Goal: Information Seeking & Learning: Learn about a topic

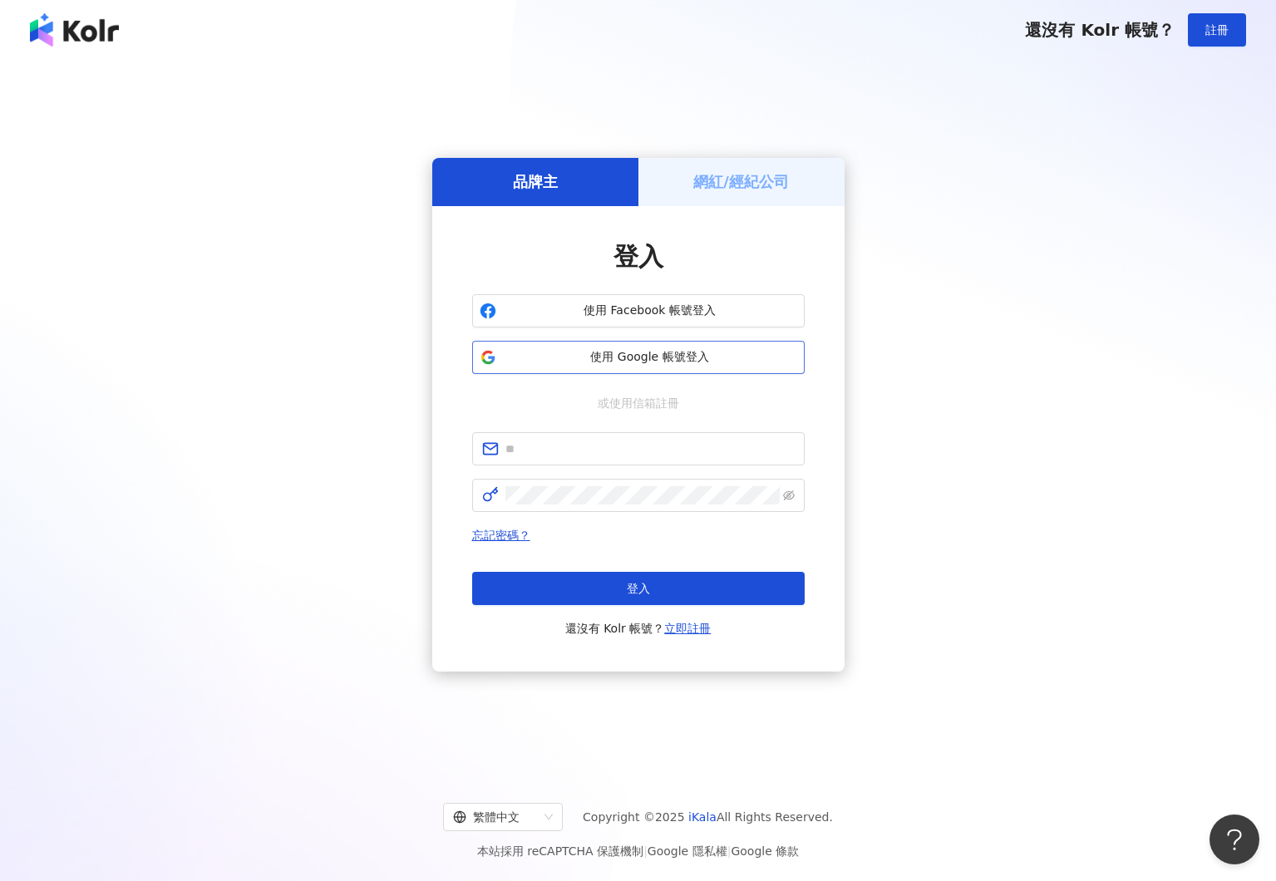
click at [581, 370] on button "使用 Google 帳號登入" at bounding box center [638, 357] width 332 height 33
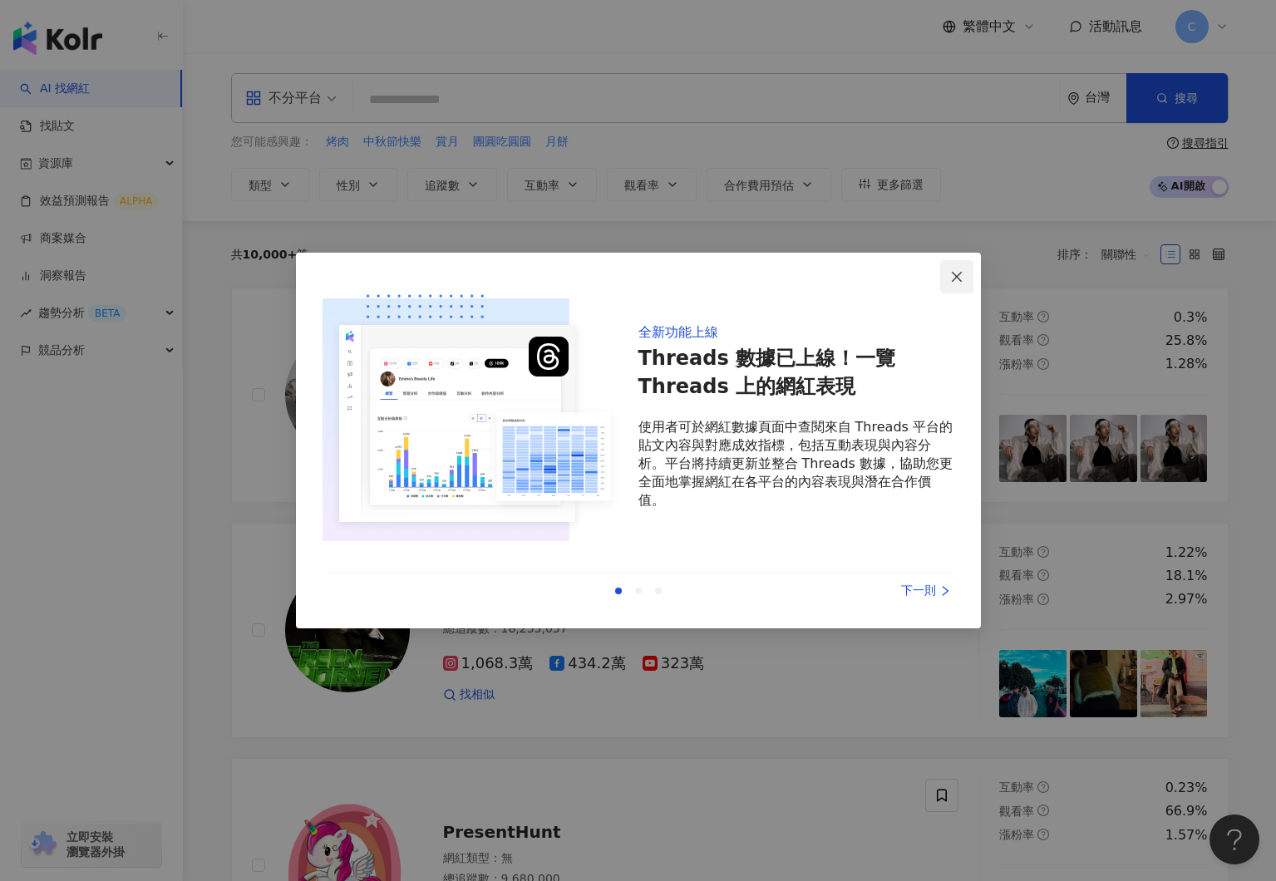
click at [954, 270] on icon "close" at bounding box center [956, 276] width 13 height 13
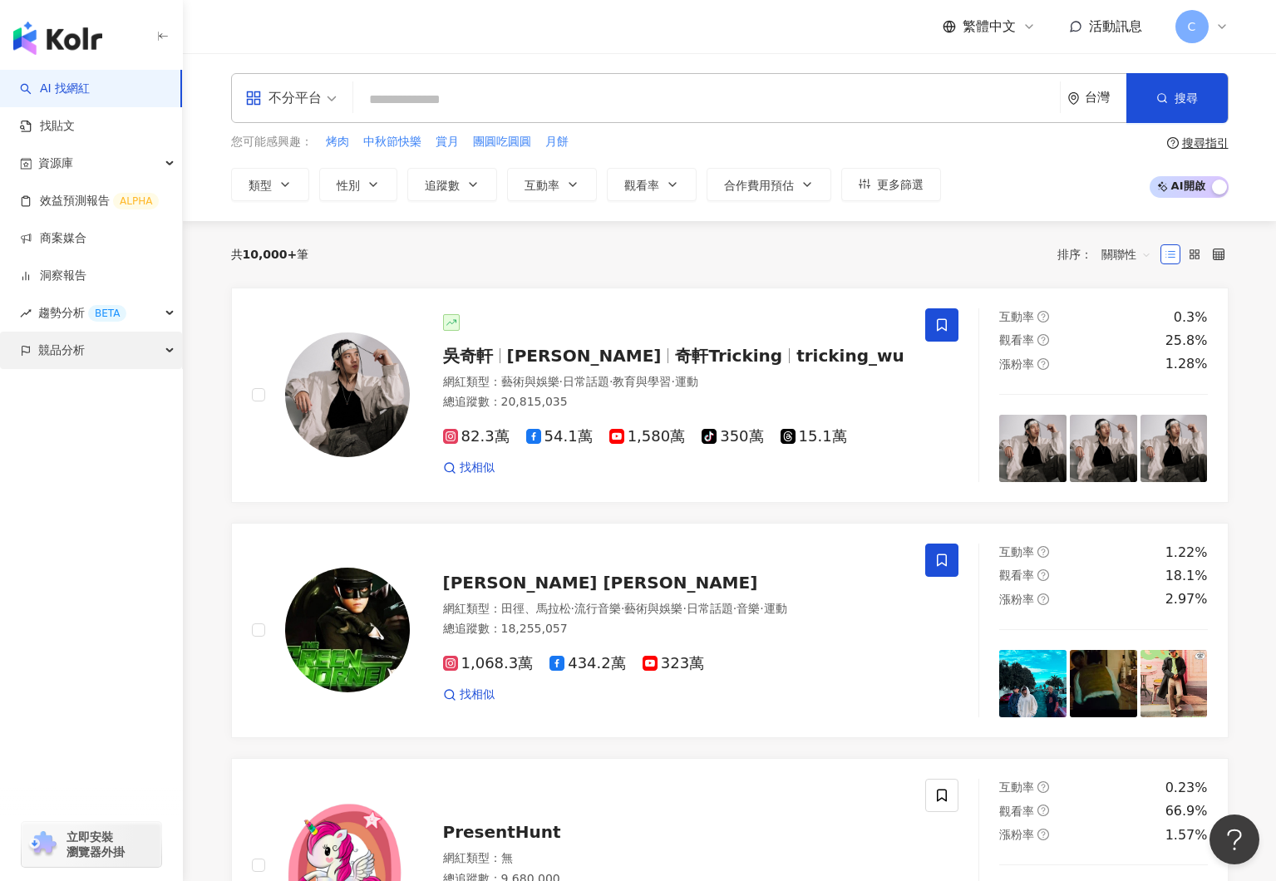
click at [158, 360] on div "競品分析" at bounding box center [91, 350] width 182 height 37
click at [108, 392] on link "品牌帳號分析" at bounding box center [75, 388] width 70 height 17
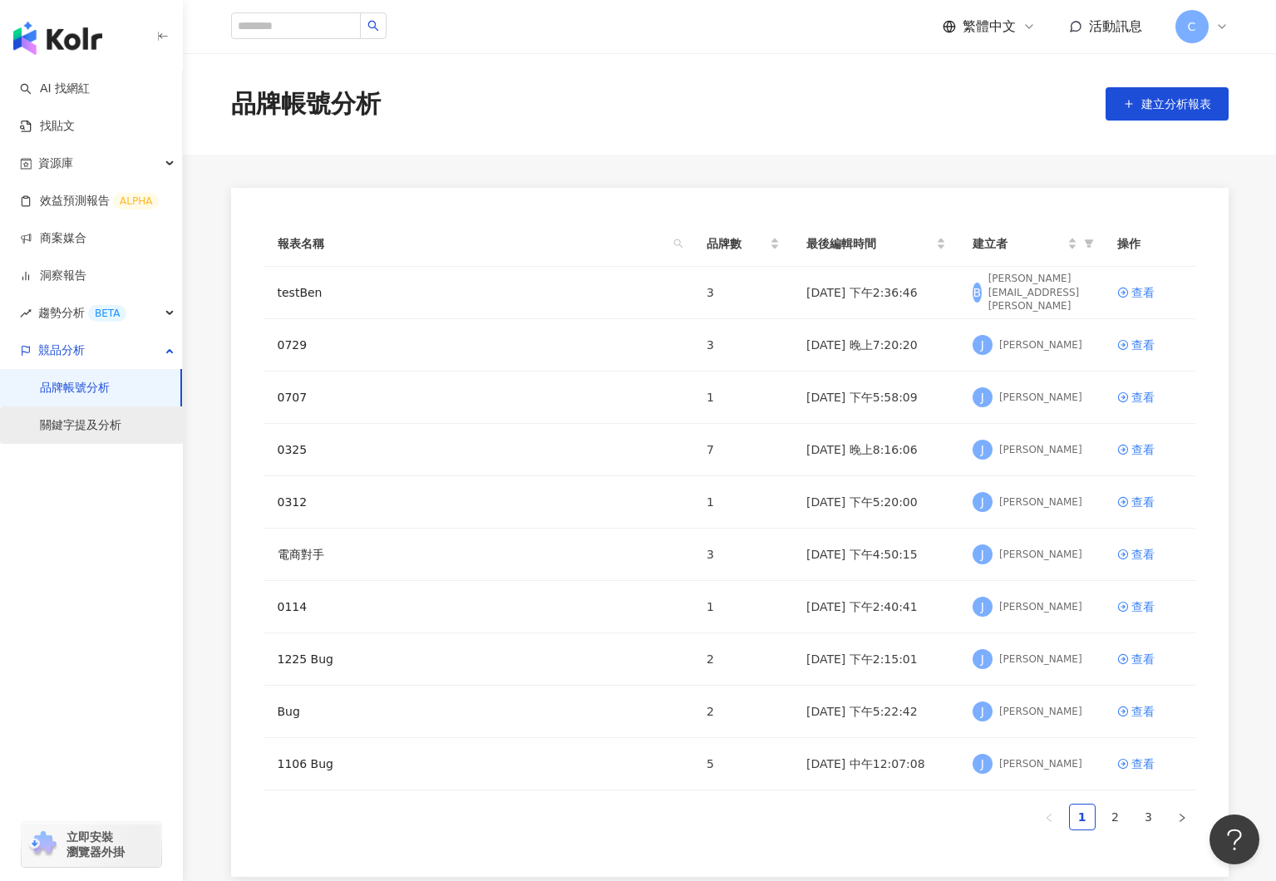
click at [80, 433] on link "關鍵字提及分析" at bounding box center [80, 425] width 81 height 17
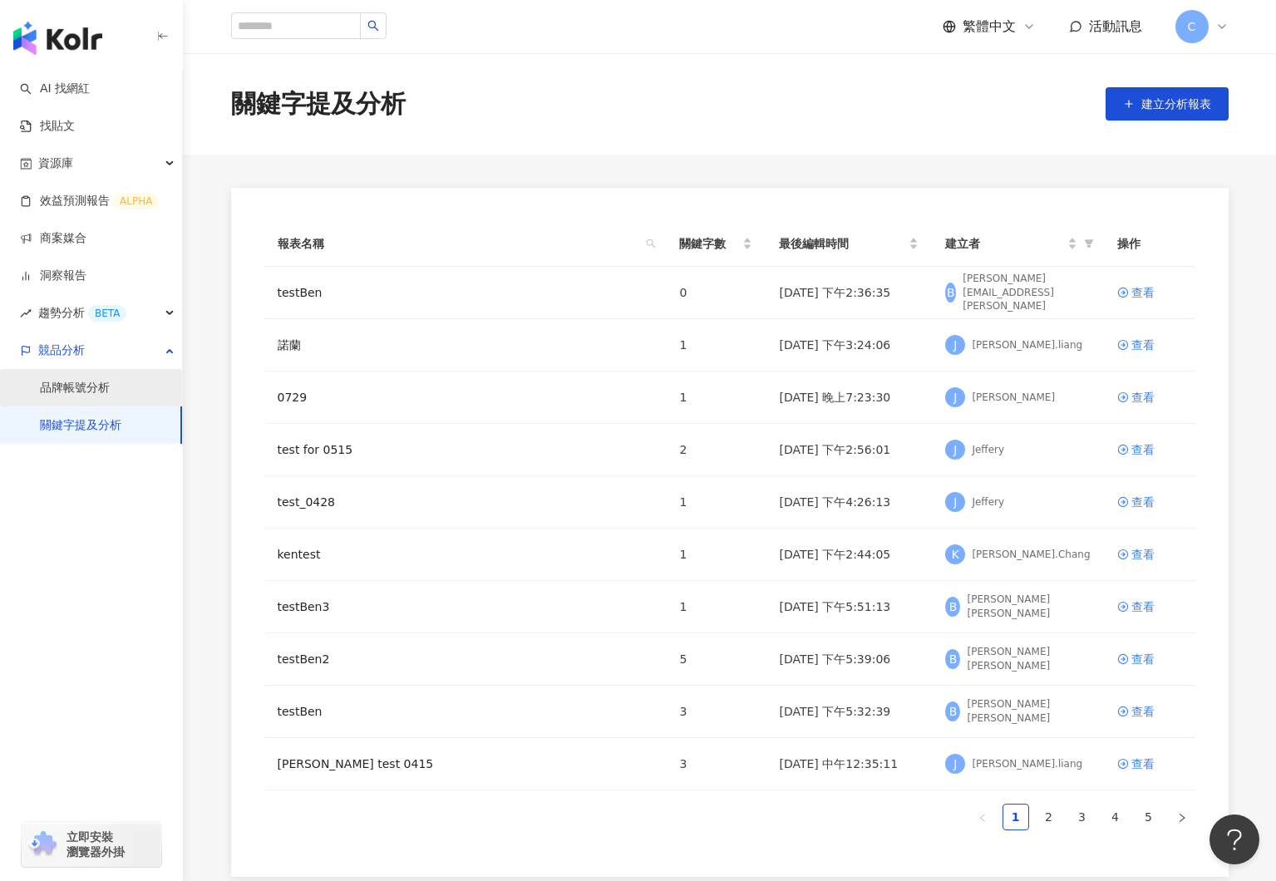
click at [82, 395] on link "品牌帳號分析" at bounding box center [75, 388] width 70 height 17
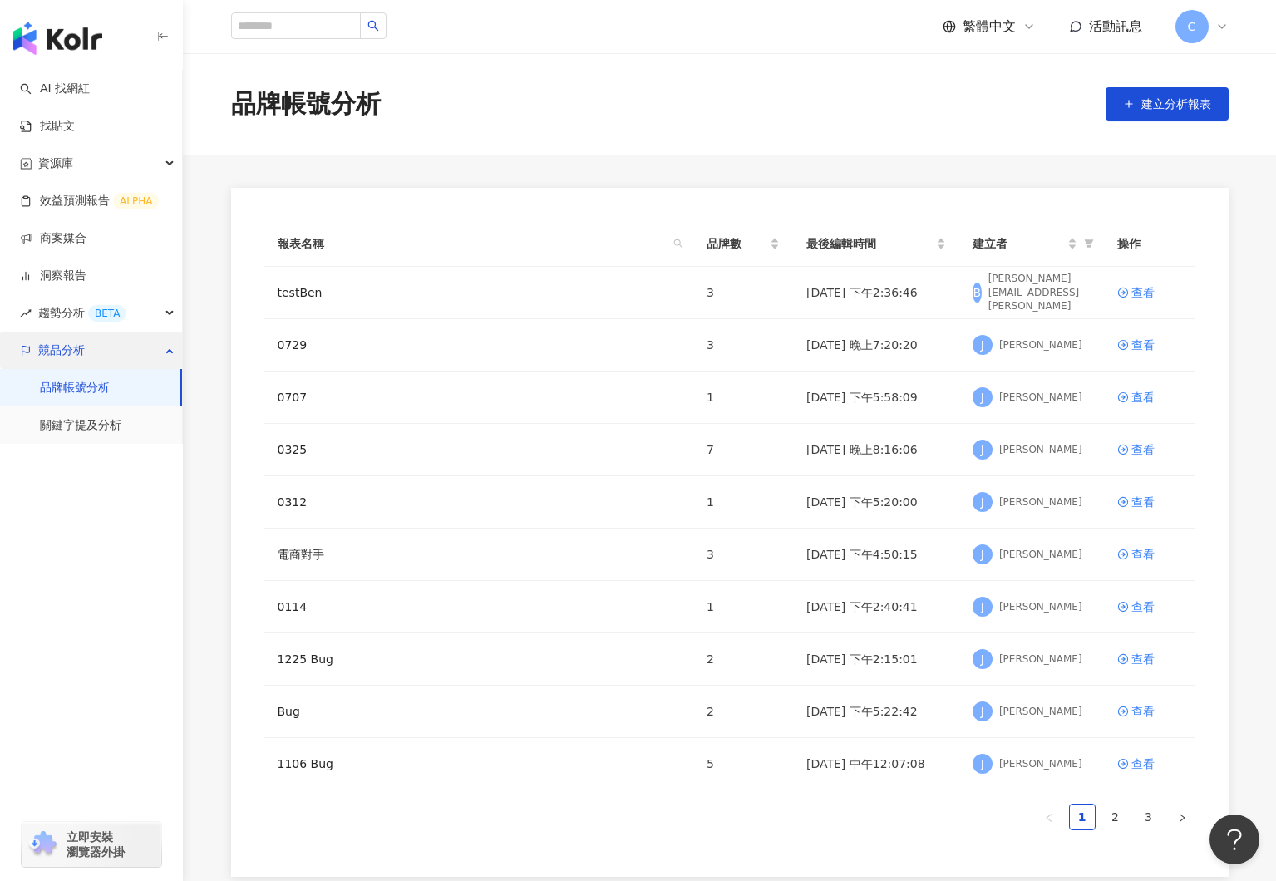
click at [111, 350] on div "競品分析" at bounding box center [91, 350] width 182 height 37
click at [70, 354] on span "競品分析" at bounding box center [61, 350] width 47 height 37
click at [1129, 281] on td "查看" at bounding box center [1149, 293] width 91 height 52
click at [1131, 293] on div "查看" at bounding box center [1142, 292] width 23 height 18
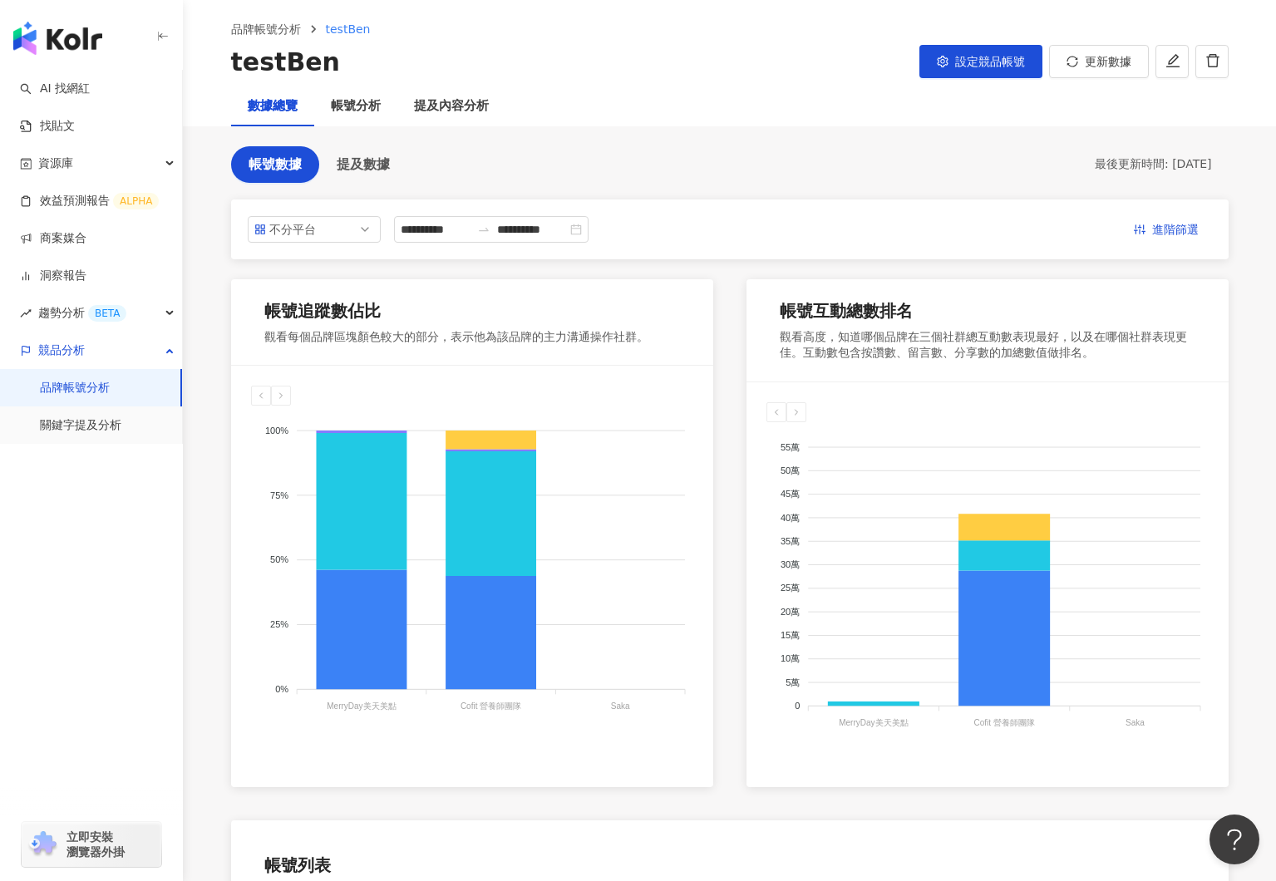
scroll to position [70, 0]
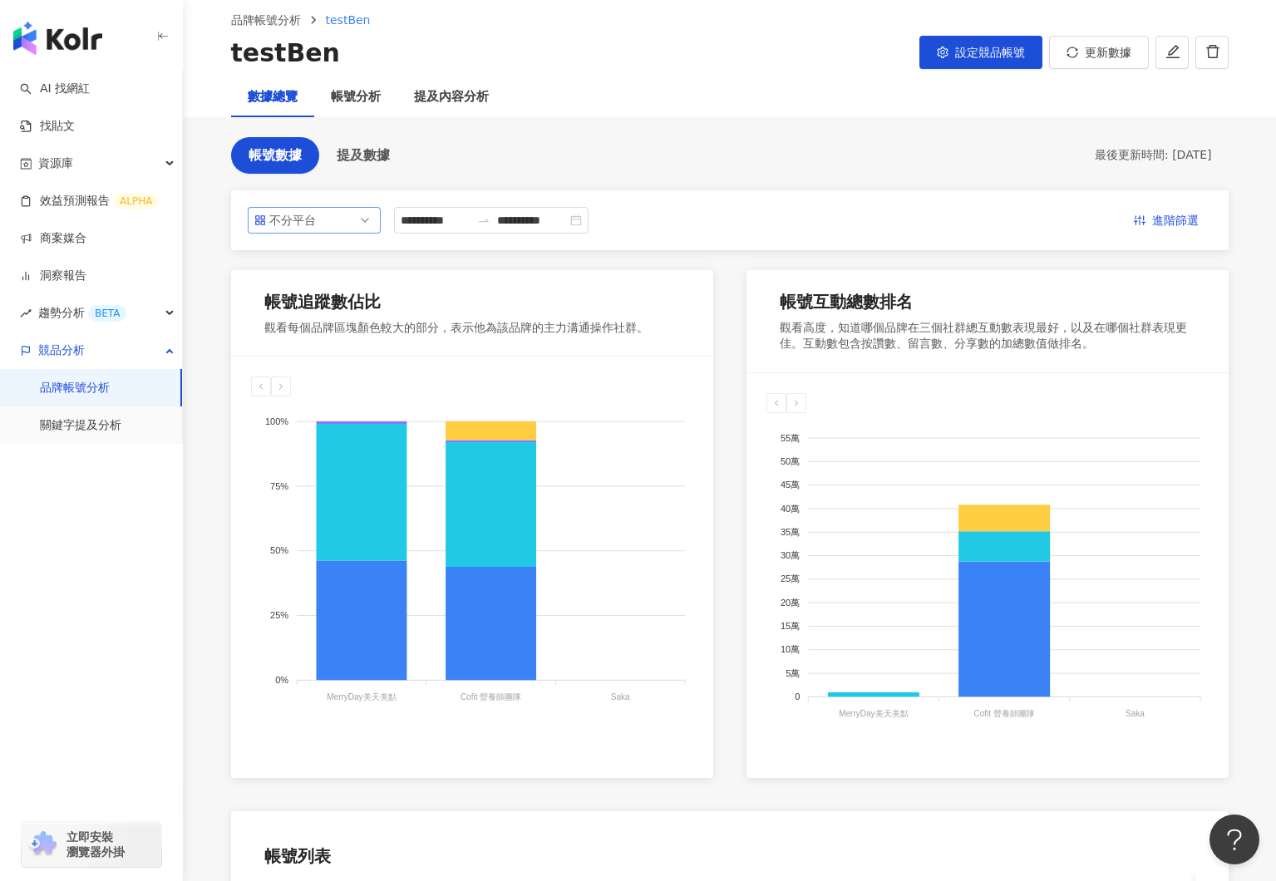
click at [316, 221] on div "不分平台" at bounding box center [296, 220] width 54 height 25
click at [300, 286] on div "Instagram" at bounding box center [303, 287] width 54 height 18
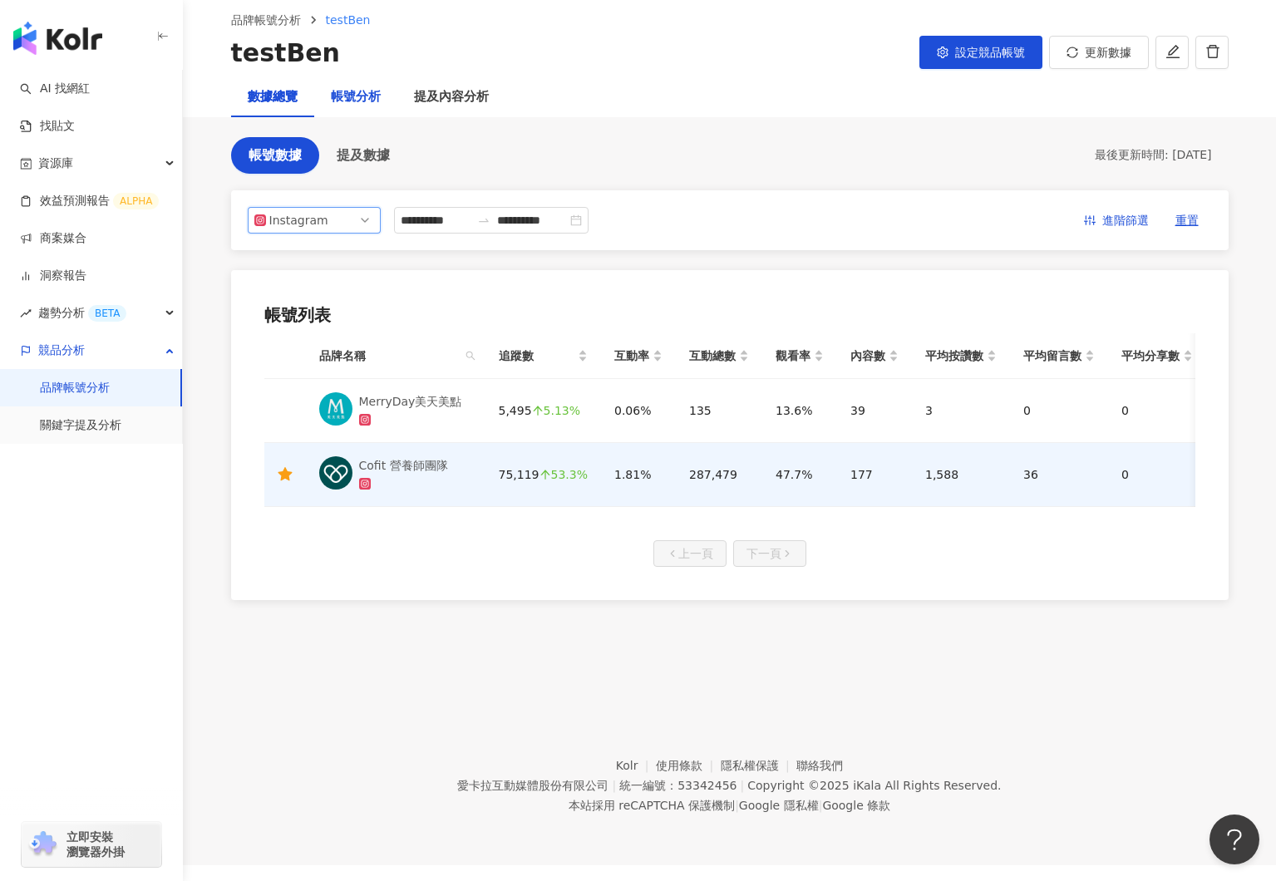
click at [357, 91] on div "帳號分析" at bounding box center [356, 97] width 50 height 20
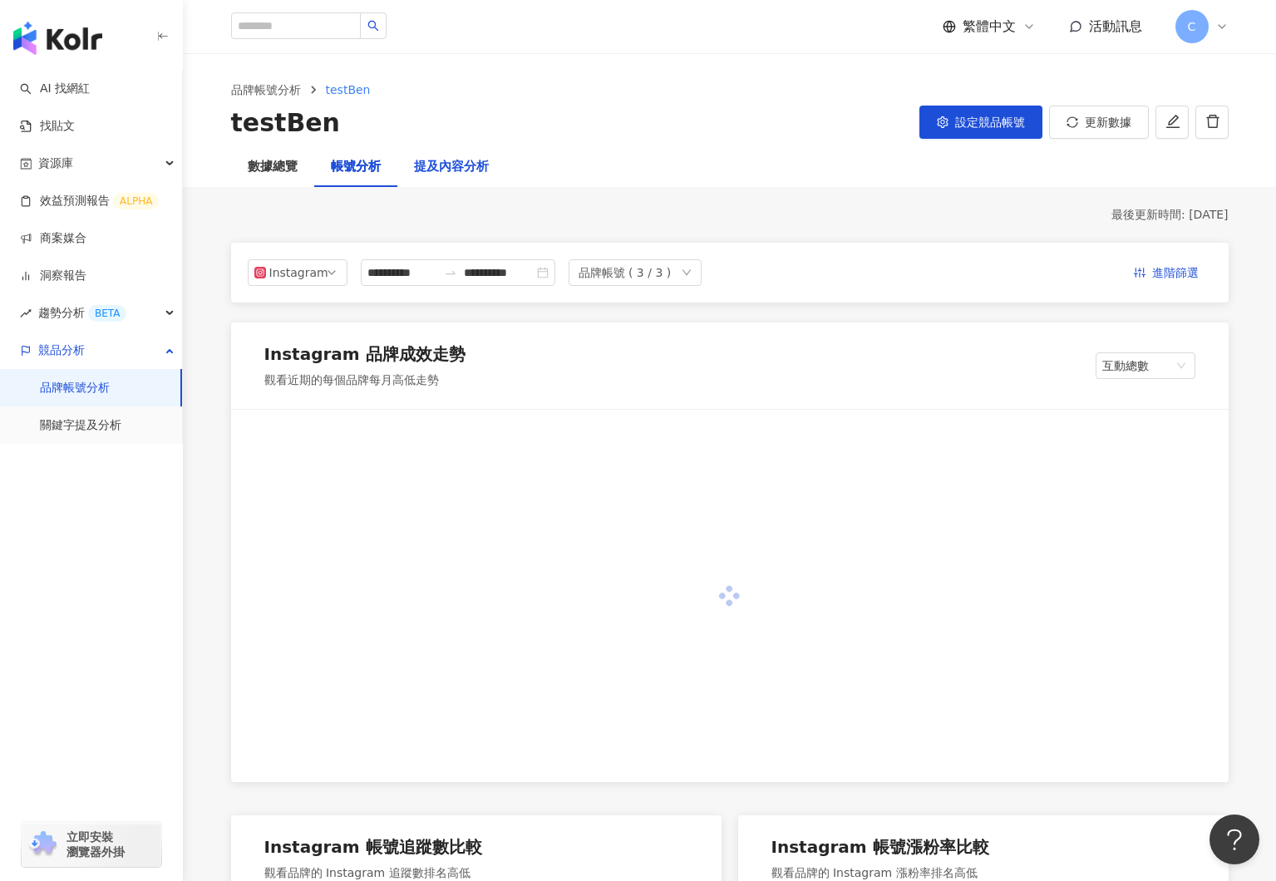
click at [434, 170] on div "提及內容分析" at bounding box center [451, 167] width 75 height 20
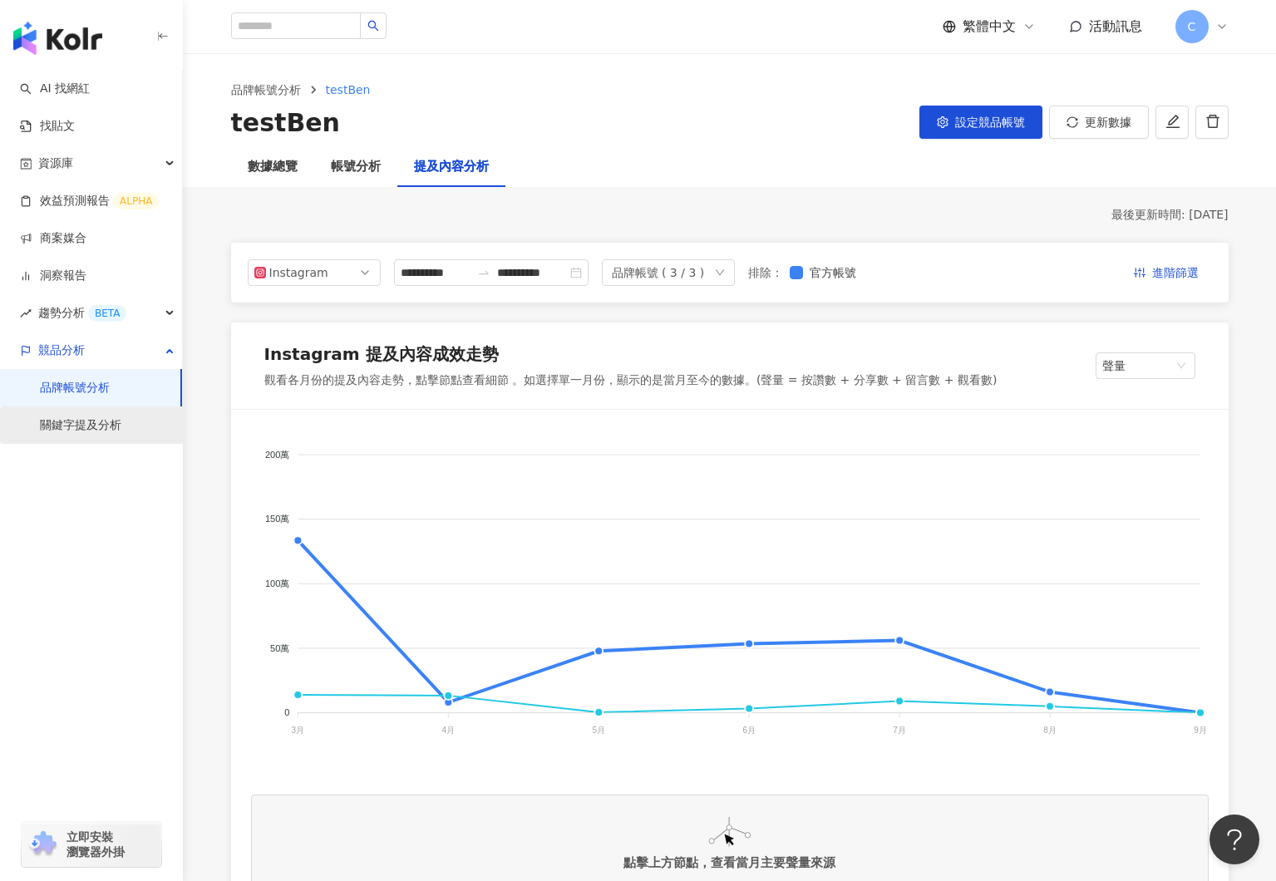
click at [97, 426] on link "關鍵字提及分析" at bounding box center [80, 425] width 81 height 17
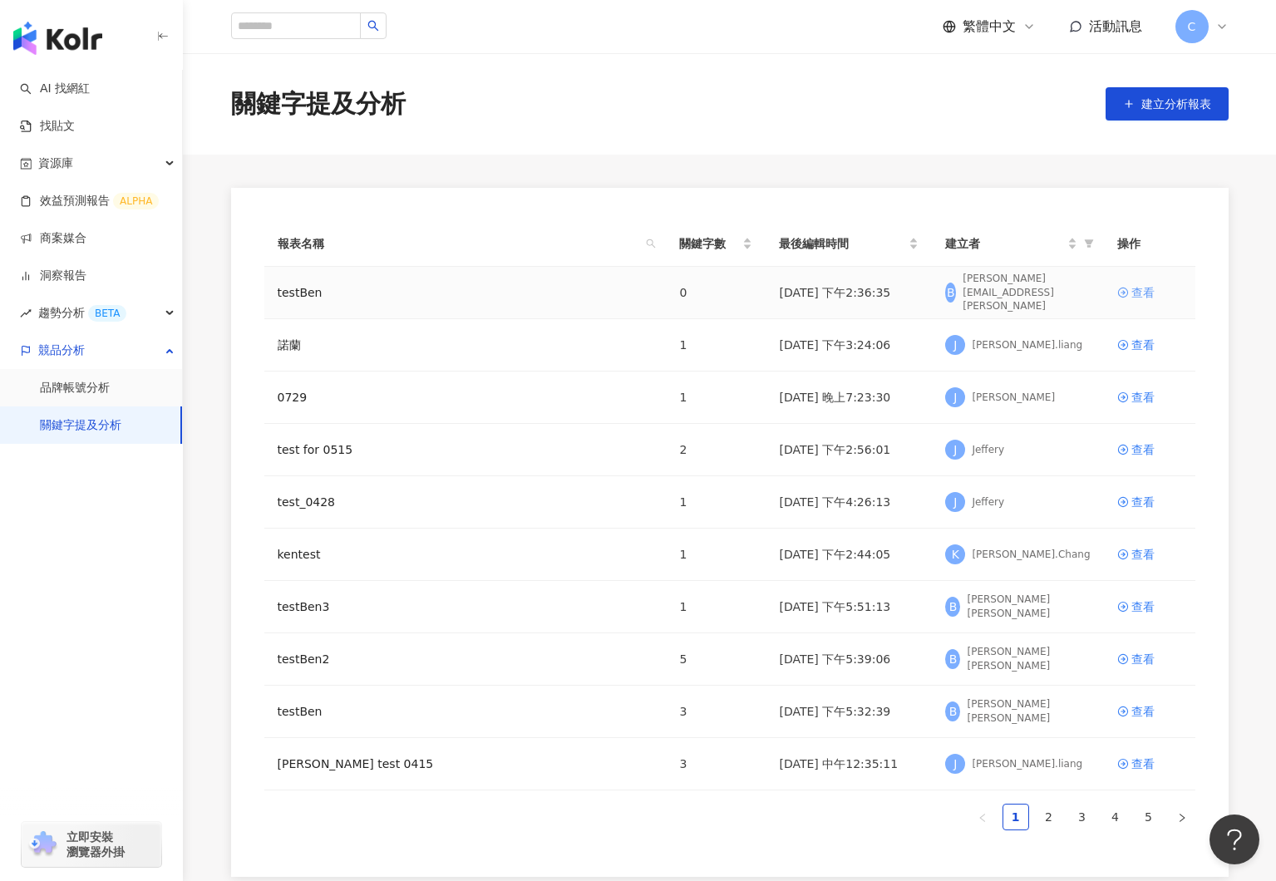
click at [1143, 293] on div "查看" at bounding box center [1142, 292] width 23 height 18
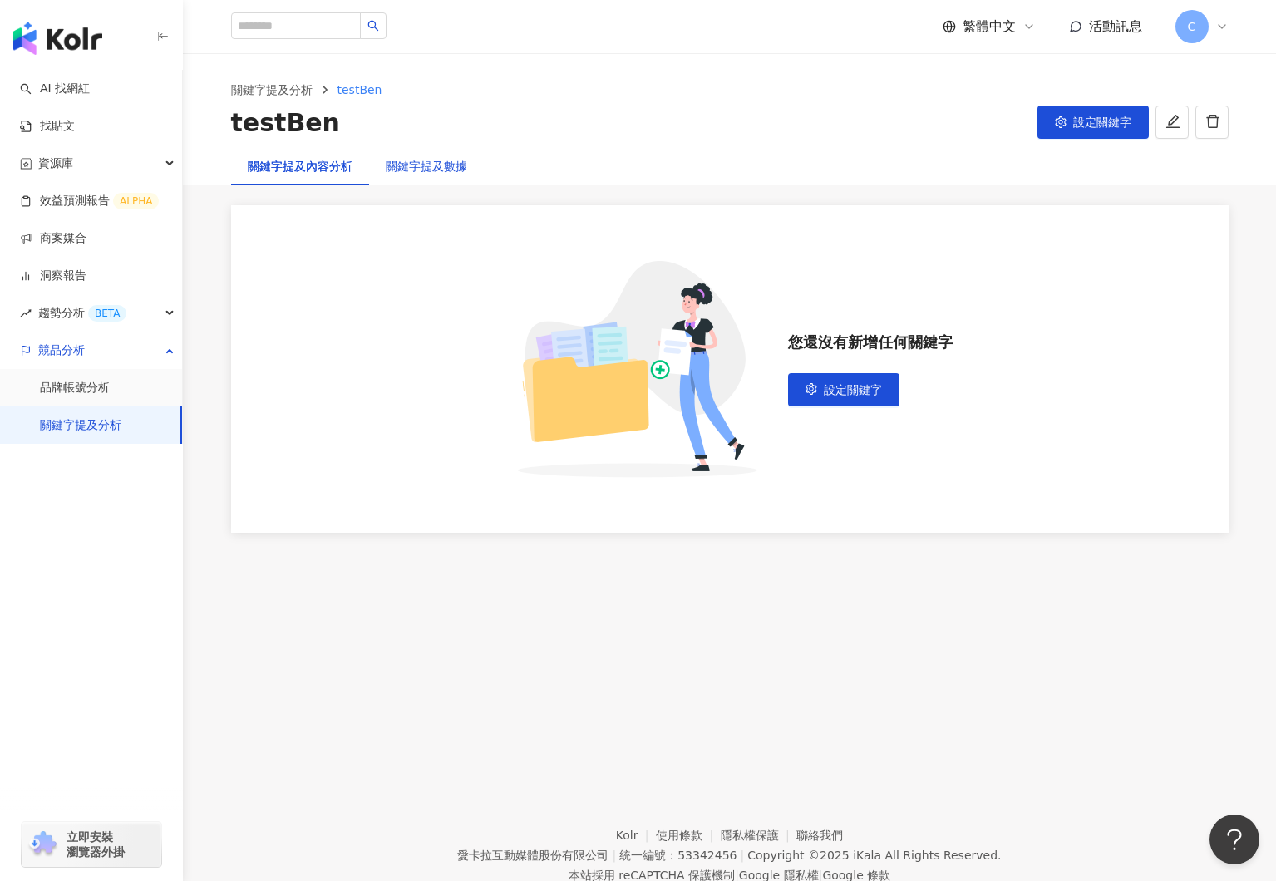
click at [426, 167] on div "關鍵字提及數據" at bounding box center [426, 166] width 81 height 18
click at [301, 175] on div "關鍵字提及內容分析" at bounding box center [300, 166] width 105 height 18
click at [281, 85] on link "關鍵字提及分析" at bounding box center [272, 90] width 88 height 18
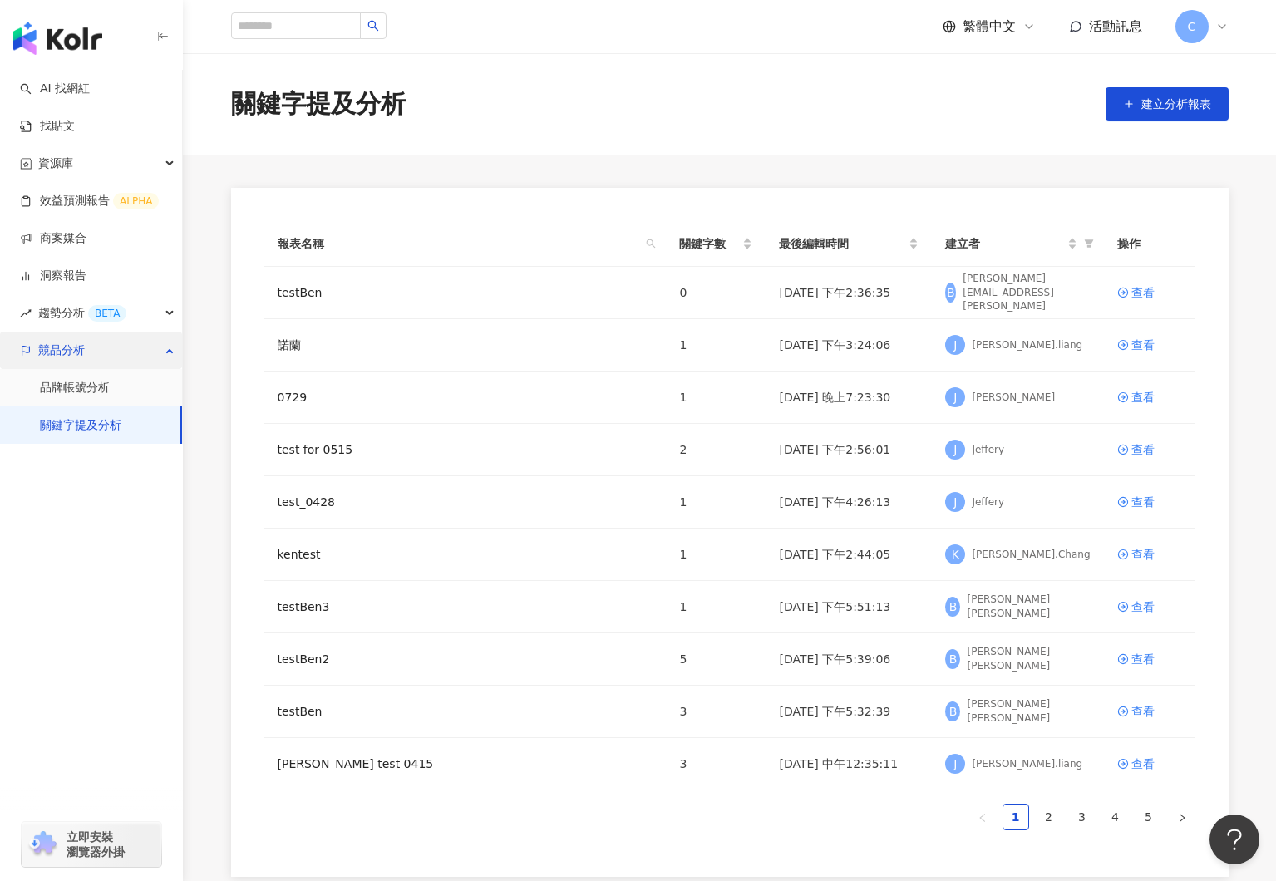
click at [75, 357] on span "競品分析" at bounding box center [61, 350] width 47 height 37
click at [67, 350] on span "競品分析" at bounding box center [61, 350] width 47 height 37
click at [71, 420] on link "關鍵字提及分析" at bounding box center [80, 425] width 81 height 17
click at [1142, 450] on div "查看" at bounding box center [1142, 449] width 23 height 18
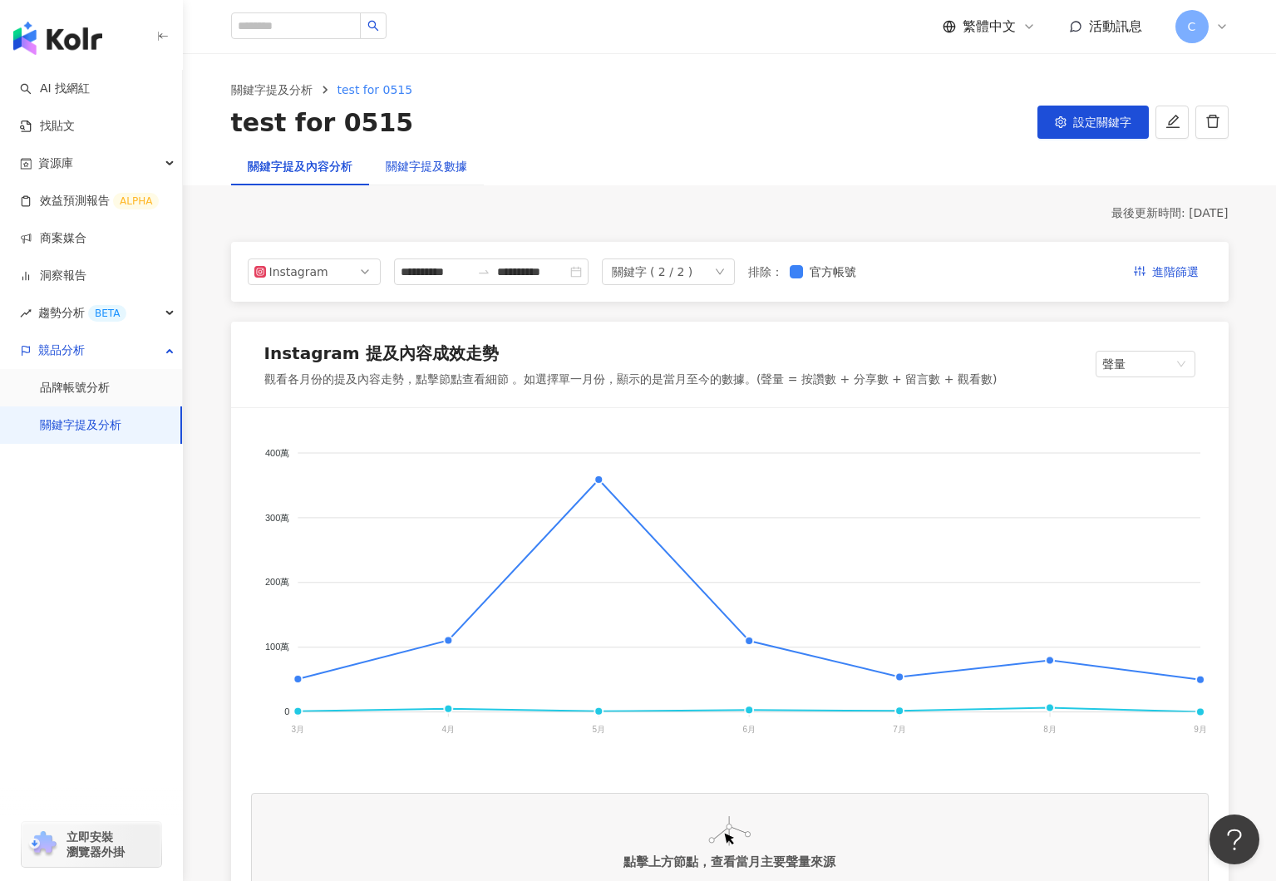
click at [432, 165] on div "關鍵字提及數據" at bounding box center [426, 166] width 81 height 18
